Goal: Task Accomplishment & Management: Manage account settings

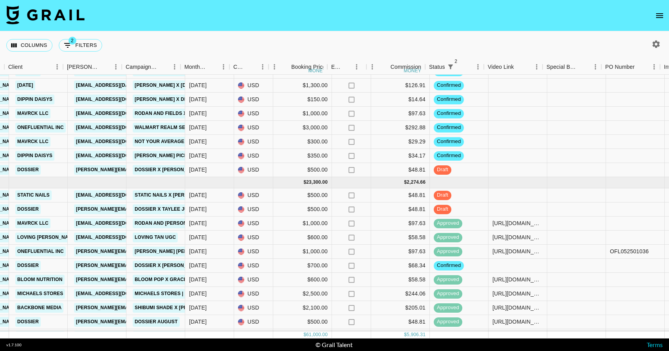
scroll to position [185, 354]
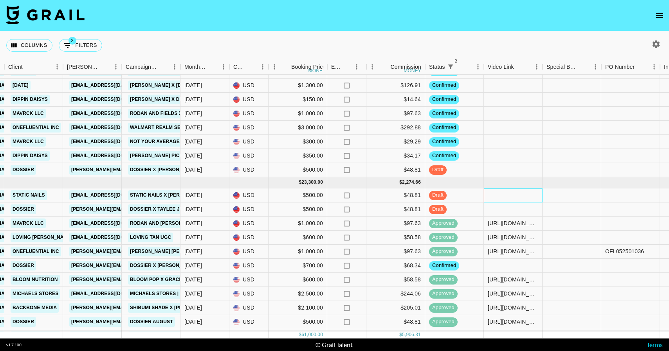
click at [521, 198] on div at bounding box center [513, 196] width 59 height 14
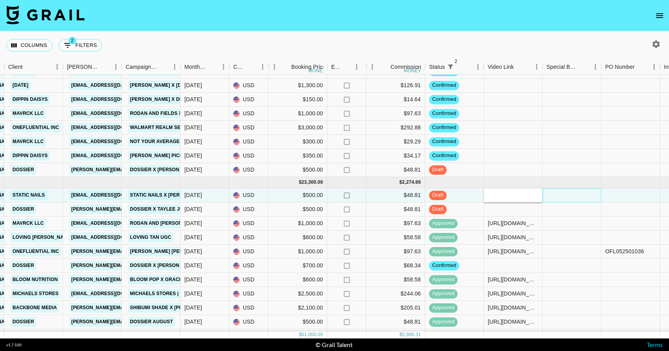
click at [580, 197] on div at bounding box center [571, 196] width 59 height 14
click at [509, 194] on div at bounding box center [513, 196] width 59 height 14
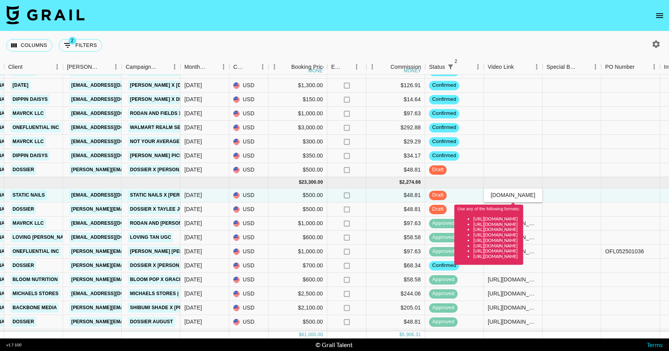
type input "[URL][DOMAIN_NAME]"
click at [520, 207] on div "Use any of the following formats: [URL][DOMAIN_NAME] [URL][DOMAIN_NAME] [URL][D…" at bounding box center [489, 233] width 63 height 53
click at [522, 187] on div at bounding box center [513, 182] width 59 height 11
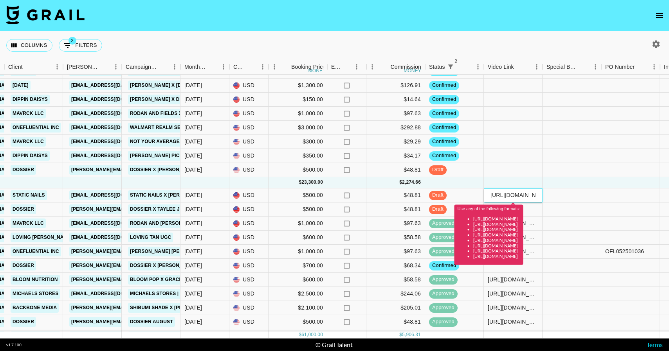
click at [522, 196] on input "[URL][DOMAIN_NAME]" at bounding box center [513, 195] width 58 height 6
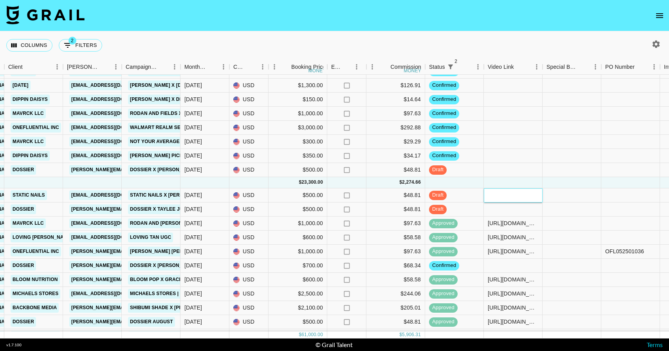
paste input "[URL][DOMAIN_NAME]"
type input "[URL][DOMAIN_NAME]"
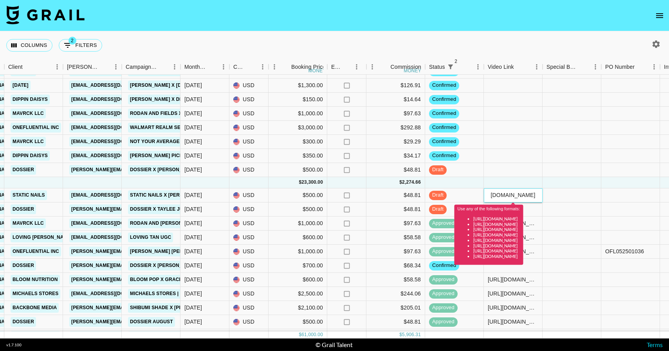
click at [527, 195] on input "[URL][DOMAIN_NAME]" at bounding box center [513, 195] width 58 height 6
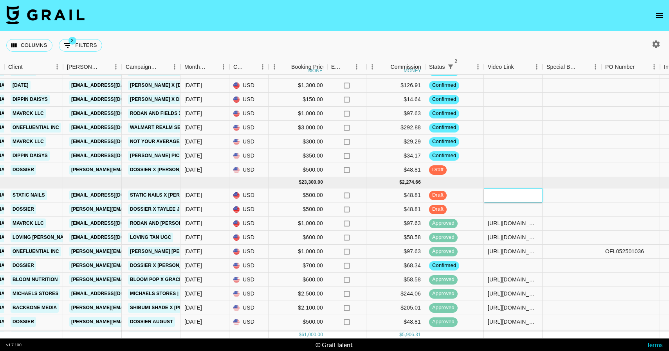
paste input "[URL][DOMAIN_NAME]"
type input "[URL][DOMAIN_NAME]"
click at [564, 204] on div at bounding box center [571, 210] width 59 height 14
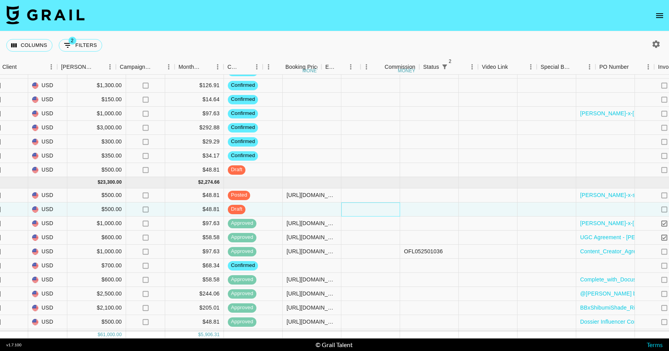
scroll to position [185, 728]
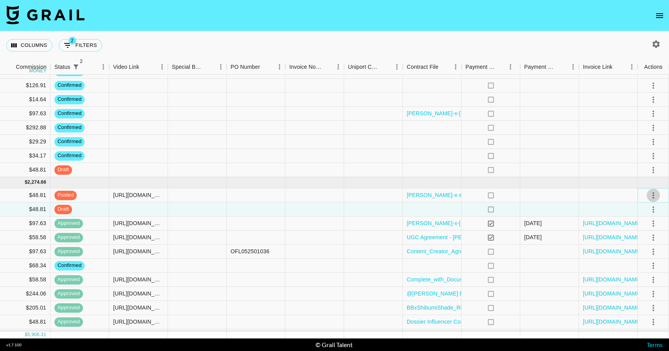
click at [653, 196] on icon "select merge strategy" at bounding box center [653, 196] width 2 height 6
click at [639, 263] on li "Approve" at bounding box center [643, 269] width 51 height 14
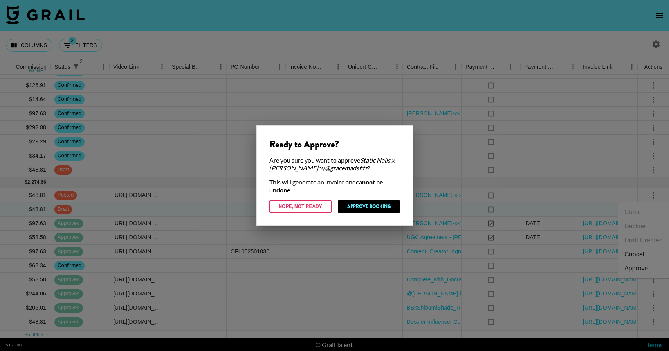
click at [389, 199] on div "Ready to Approve? Are you sure you want to approve Static Nails x [PERSON_NAME]…" at bounding box center [334, 176] width 157 height 100
click at [386, 201] on button "Approve Booking" at bounding box center [369, 206] width 62 height 13
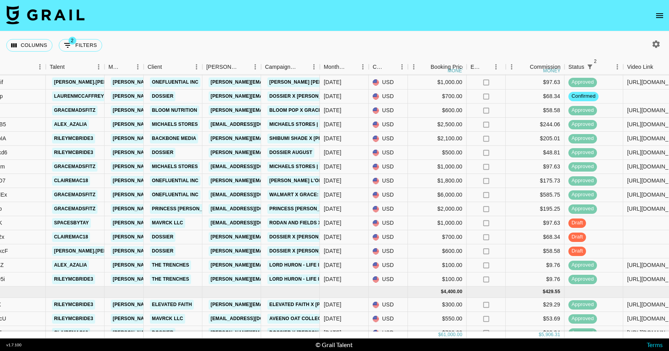
scroll to position [355, 214]
click at [357, 240] on div "[DATE]" at bounding box center [344, 237] width 49 height 14
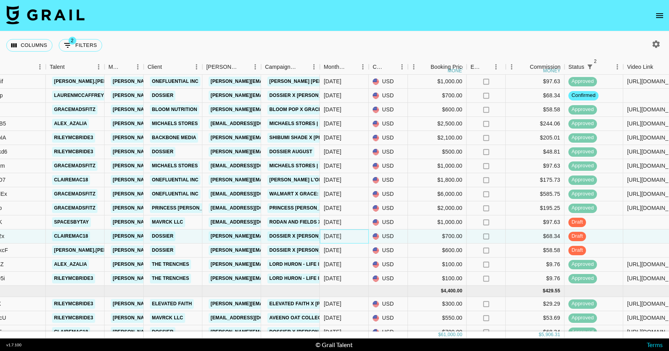
click at [357, 240] on div "[DATE]" at bounding box center [344, 237] width 49 height 14
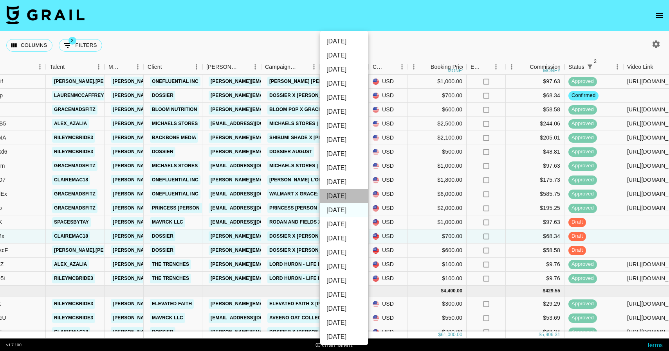
click at [354, 197] on li "[DATE]" at bounding box center [344, 196] width 48 height 14
type input "[DATE]"
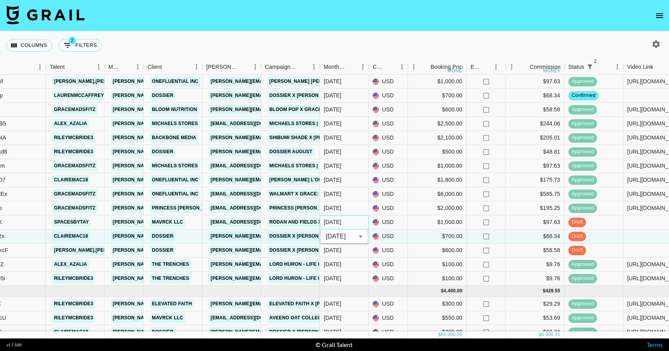
click at [357, 223] on div "[DATE]" at bounding box center [344, 223] width 49 height 14
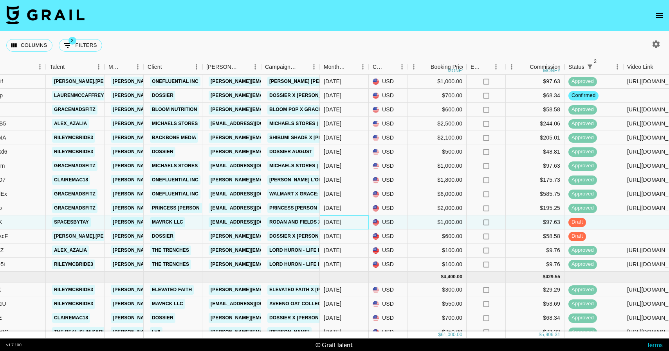
click at [355, 223] on div "[DATE]" at bounding box center [344, 223] width 49 height 14
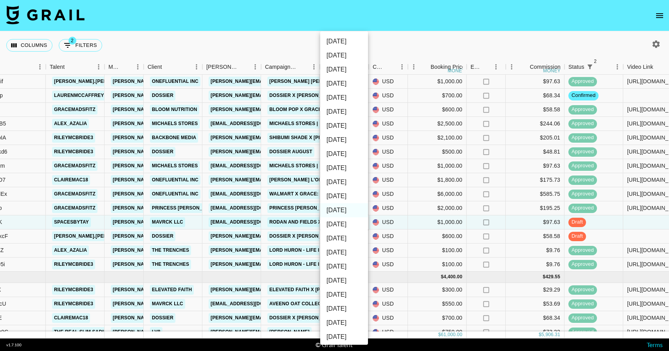
click at [351, 196] on li "[DATE]" at bounding box center [344, 196] width 48 height 14
type input "[DATE]"
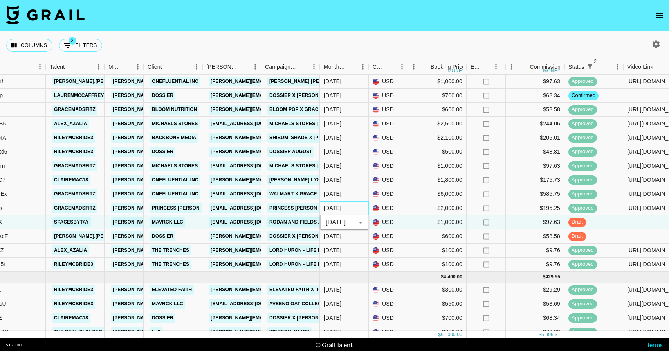
click at [349, 206] on div "[DATE]" at bounding box center [344, 209] width 49 height 14
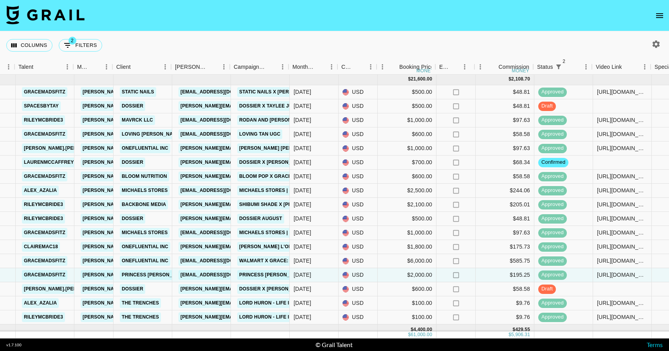
scroll to position [317, 247]
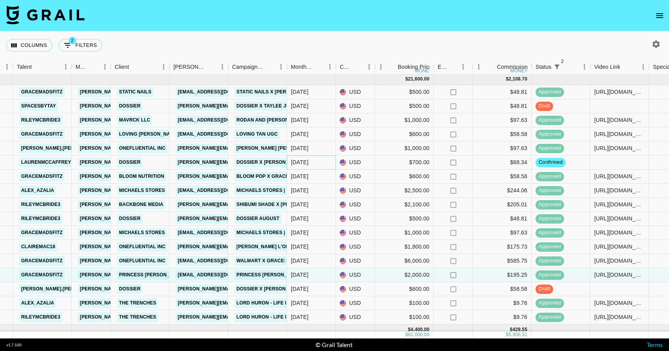
click at [312, 164] on div "[DATE]" at bounding box center [311, 163] width 49 height 14
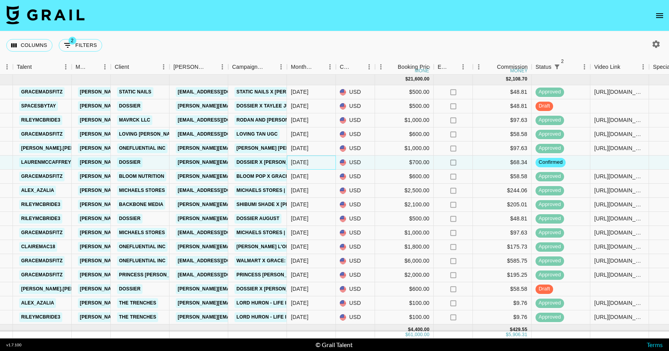
click at [312, 164] on div "[DATE]" at bounding box center [311, 163] width 49 height 14
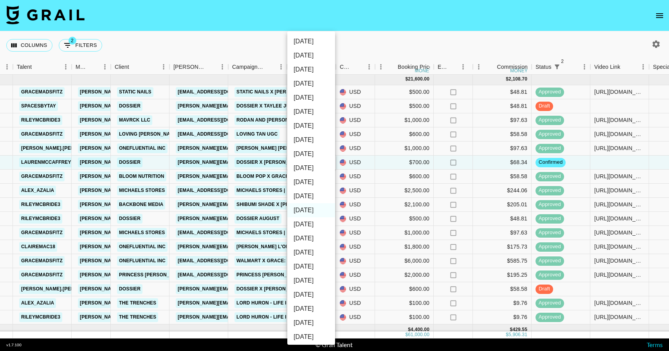
click at [315, 196] on li "[DATE]" at bounding box center [311, 196] width 48 height 14
type input "[DATE]"
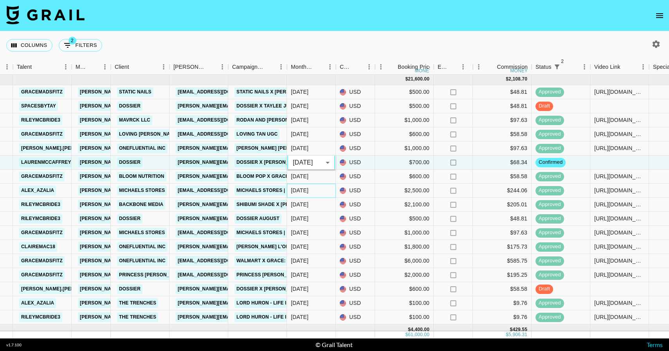
click at [321, 195] on div "[DATE]" at bounding box center [311, 191] width 49 height 14
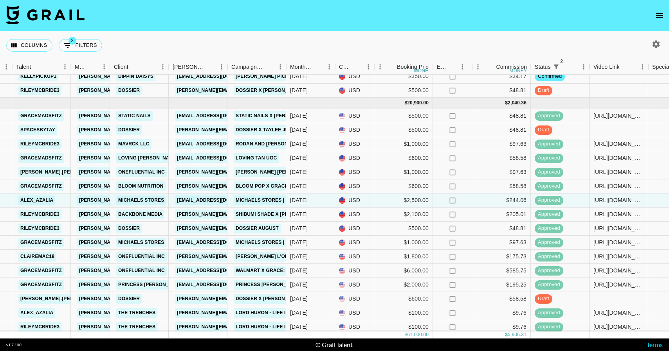
scroll to position [324, 248]
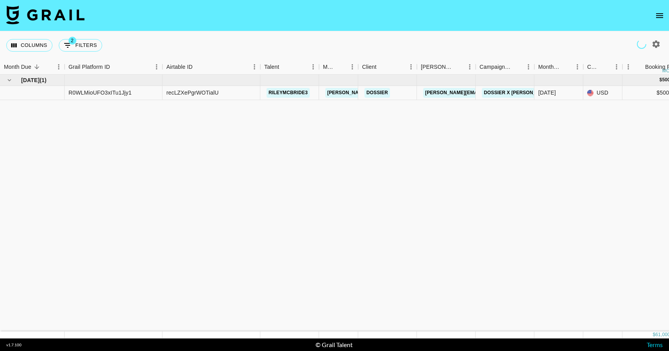
click at [663, 10] on button "open drawer" at bounding box center [660, 16] width 16 height 16
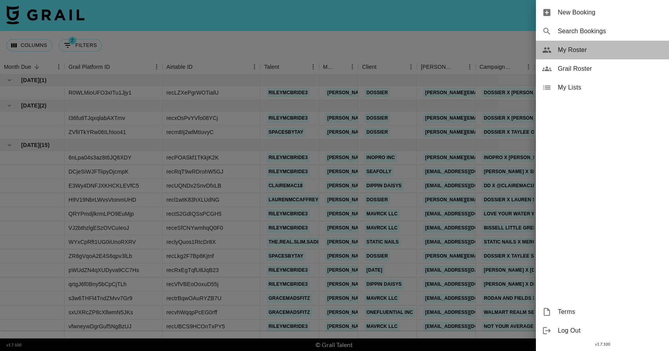
click at [603, 44] on div "My Roster" at bounding box center [602, 50] width 133 height 19
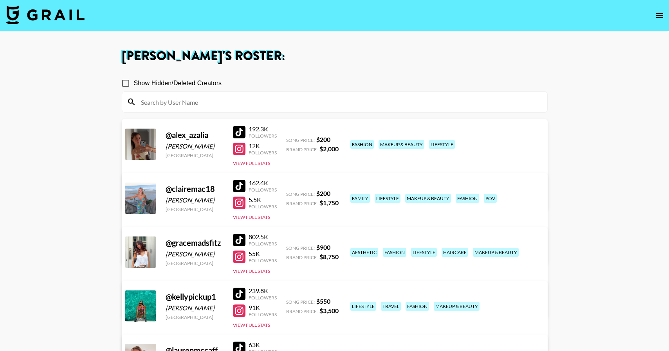
click at [240, 240] on div at bounding box center [239, 240] width 13 height 13
